Goal: Entertainment & Leisure: Consume media (video, audio)

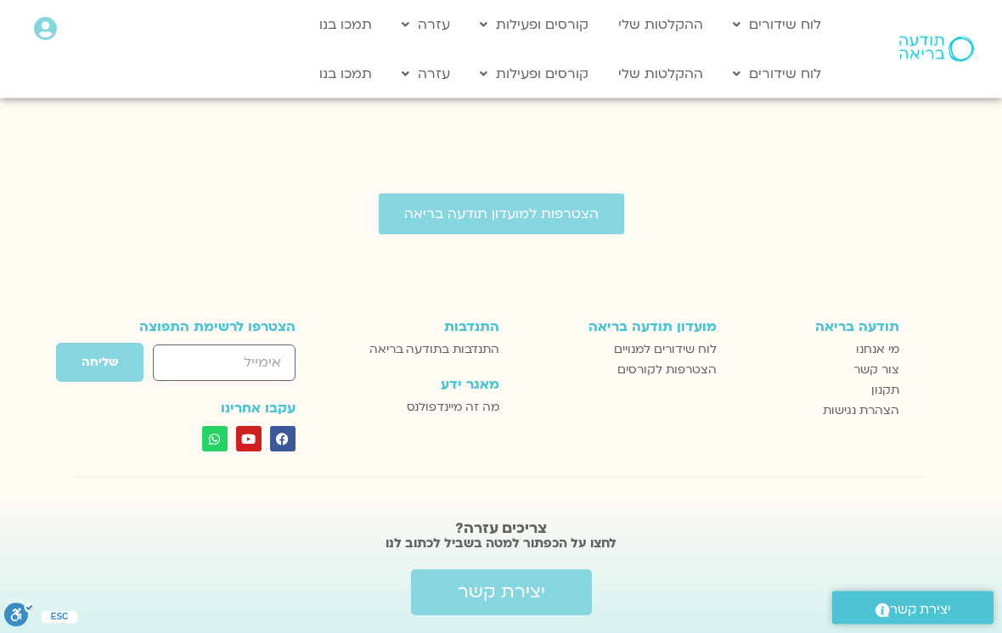
scroll to position [3029, 0]
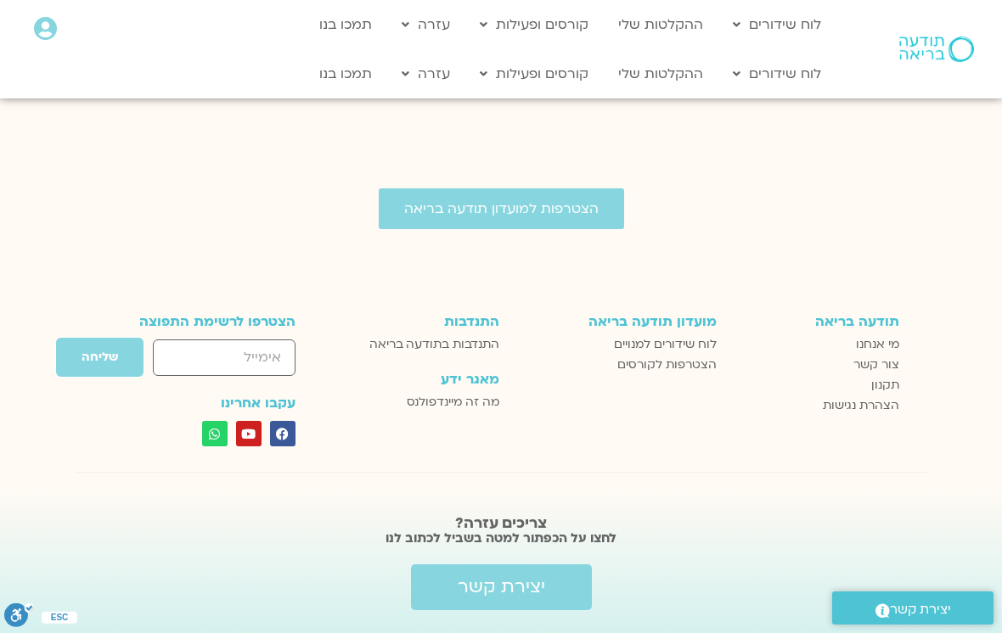
click at [695, 335] on span "לוח שידורים למנויים" at bounding box center [665, 345] width 103 height 20
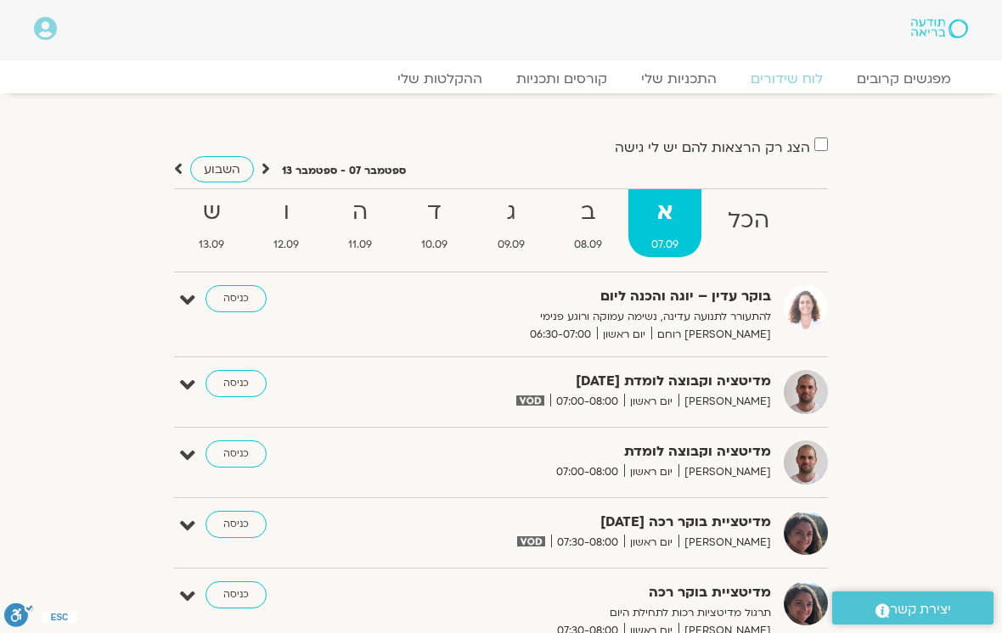
click at [455, 87] on link "ההקלטות שלי" at bounding box center [439, 78] width 119 height 17
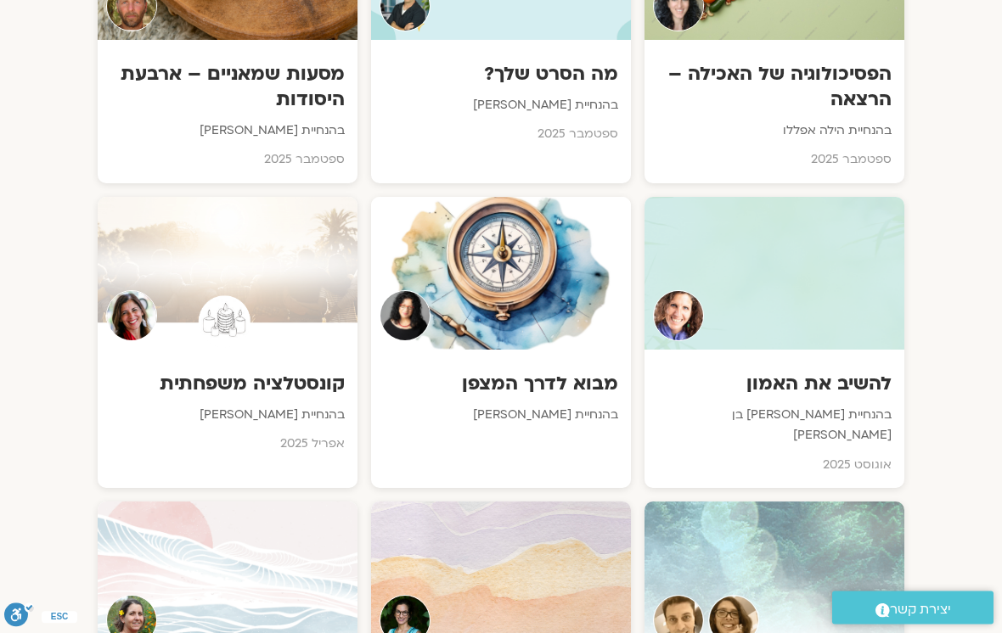
scroll to position [1122, 0]
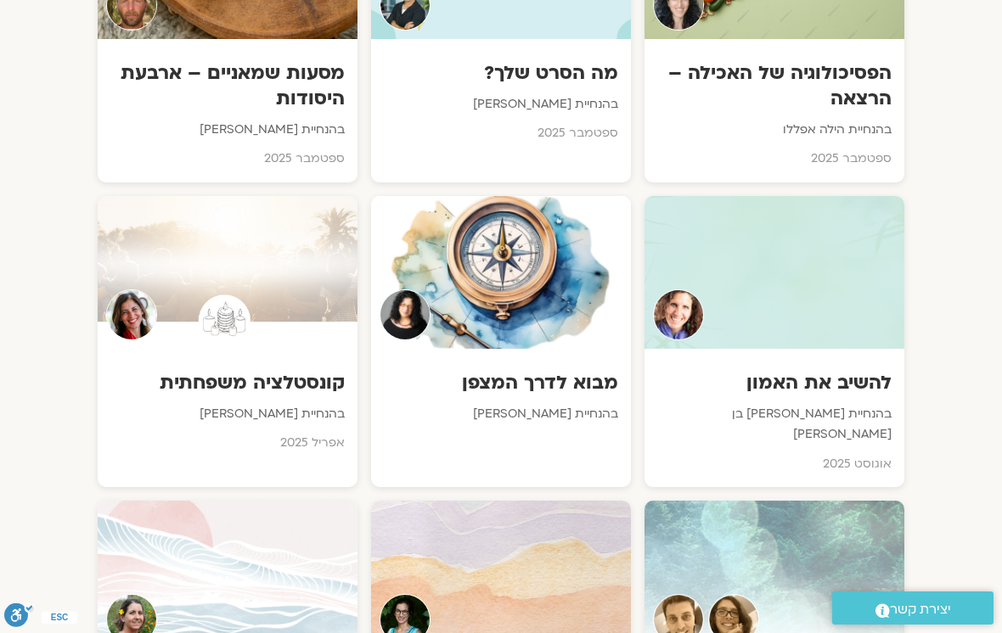
click at [836, 324] on div at bounding box center [774, 272] width 260 height 153
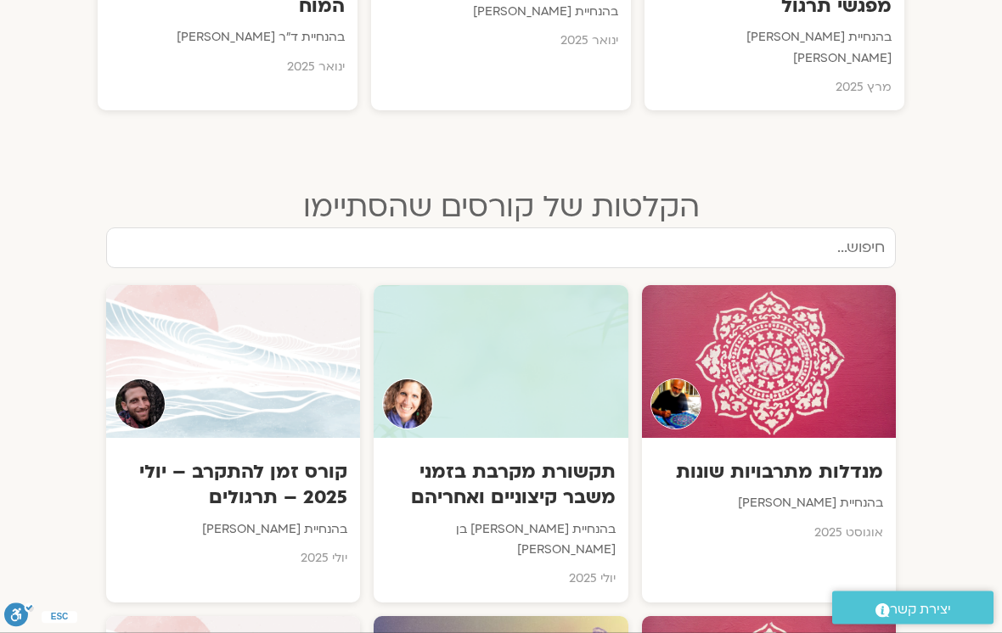
scroll to position [1830, 0]
click at [539, 357] on div at bounding box center [501, 360] width 254 height 153
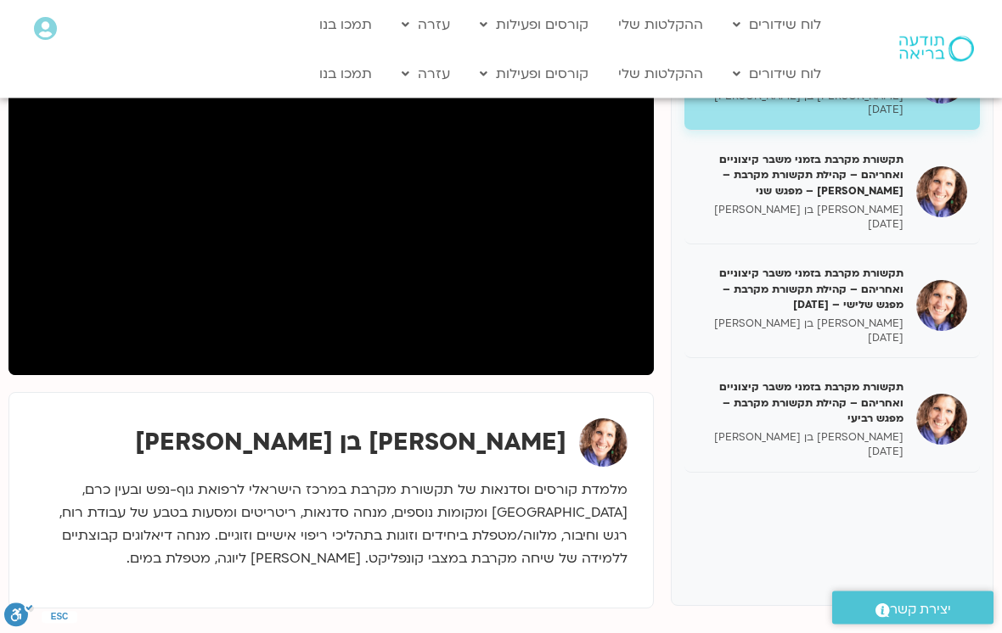
scroll to position [260, 0]
click at [879, 405] on h5 "תקשורת מקרבת בזמני משבר קיצוניים ואחריהם – קהילת תקשורת מקרבת – מפגש רביעי" at bounding box center [800, 403] width 206 height 47
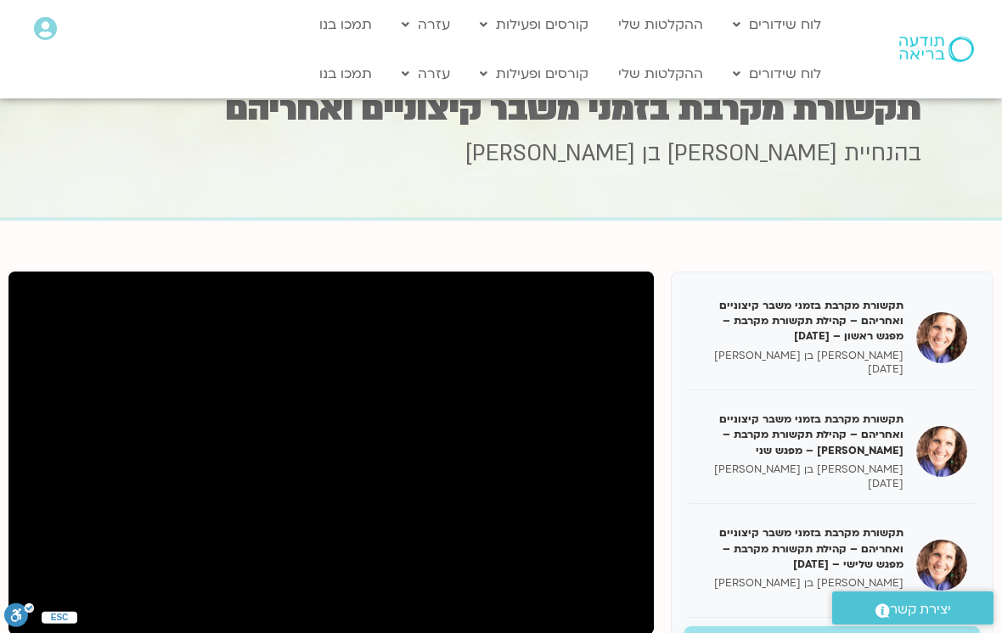
scroll to position [26, 0]
